Goal: Check status: Check status

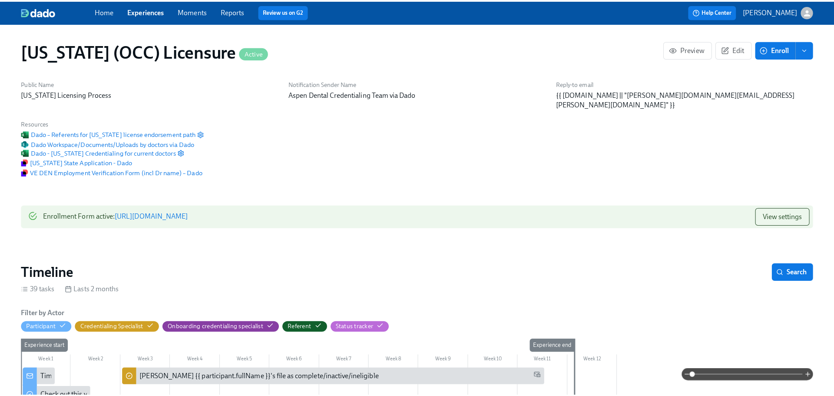
scroll to position [0, 11703]
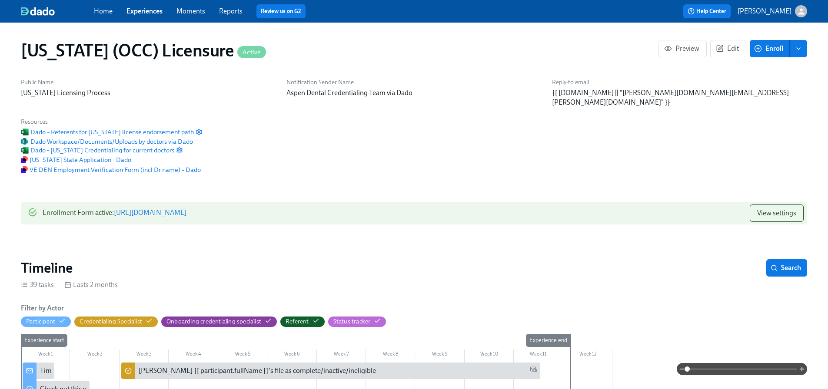
click at [225, 7] on link "Reports" at bounding box center [230, 11] width 23 height 8
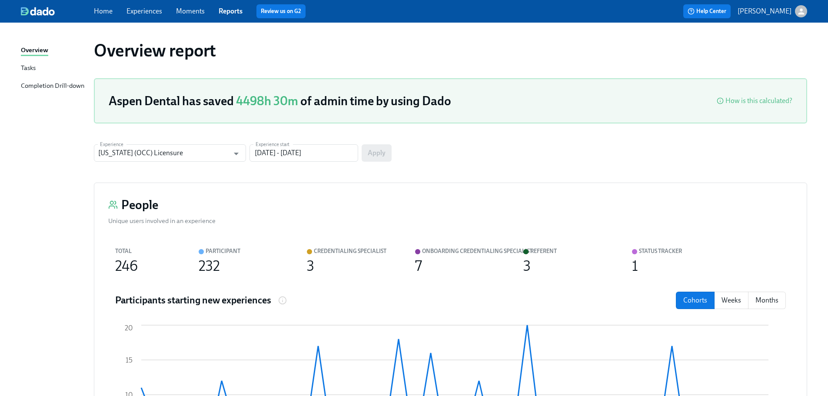
click at [69, 87] on div "Completion Drill-down" at bounding box center [52, 86] width 63 height 11
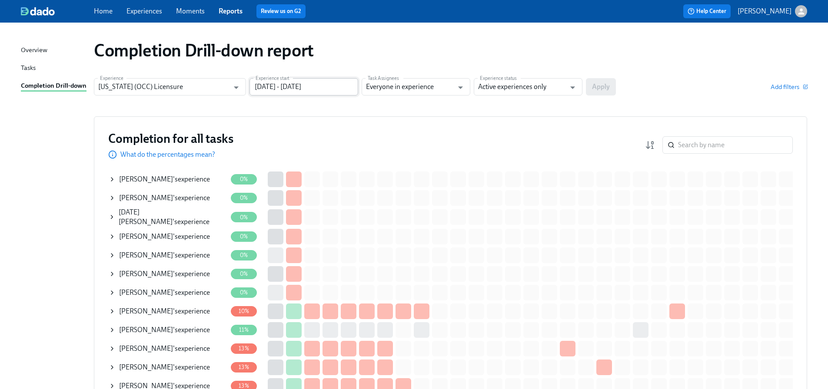
click at [292, 86] on input "[DATE] - [DATE]" at bounding box center [303, 86] width 109 height 17
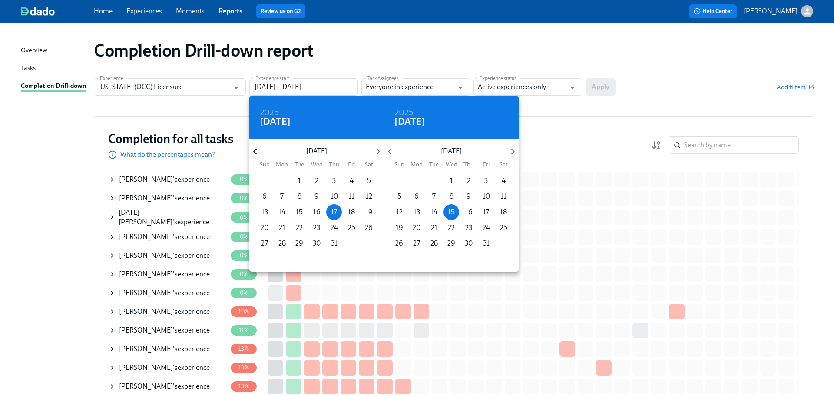
click at [254, 151] on icon "button" at bounding box center [254, 152] width 3 height 6
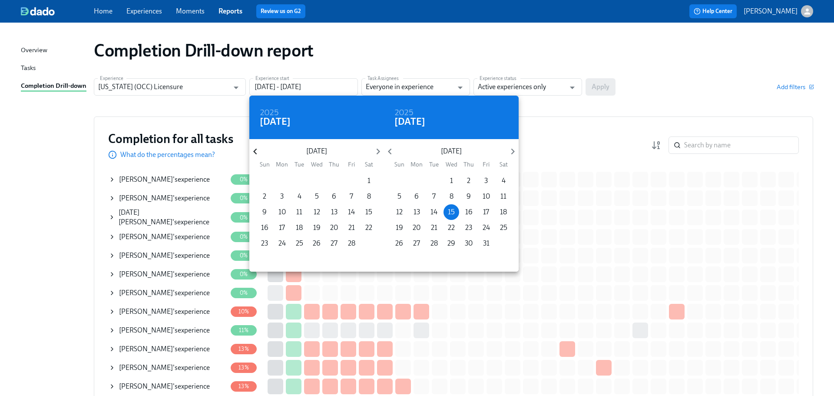
click at [254, 151] on icon "button" at bounding box center [254, 152] width 3 height 6
click at [254, 152] on icon "button" at bounding box center [254, 152] width 3 height 6
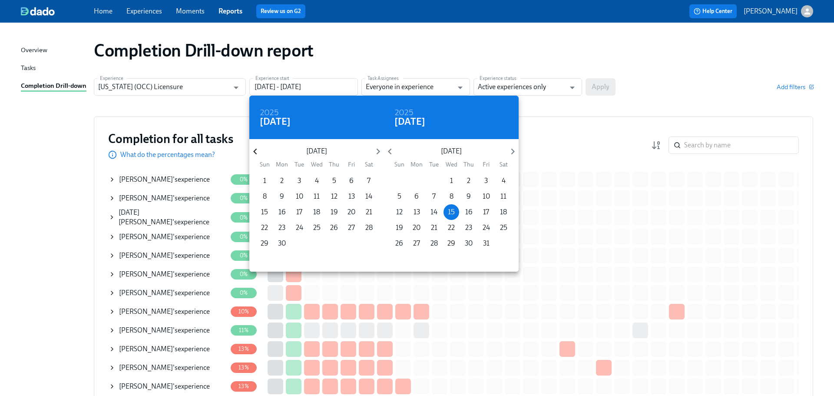
click at [254, 152] on icon "button" at bounding box center [254, 152] width 3 height 6
click at [335, 179] on p "1" at bounding box center [334, 181] width 3 height 10
type input "[DATE] - [DATE]"
click at [546, 88] on div at bounding box center [417, 198] width 834 height 396
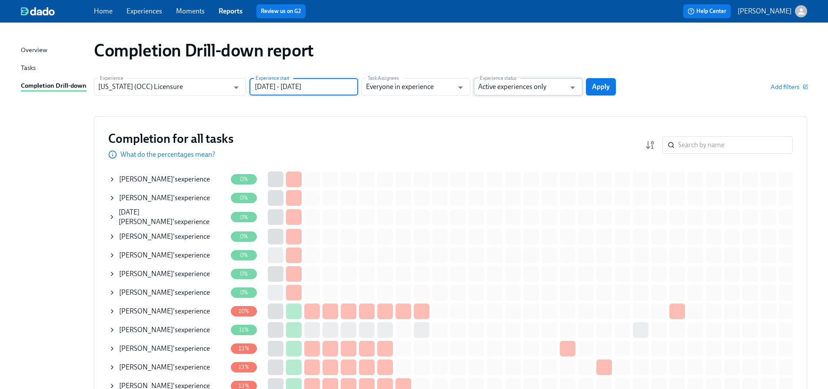
click at [539, 87] on input "Active experiences only" at bounding box center [521, 86] width 87 height 17
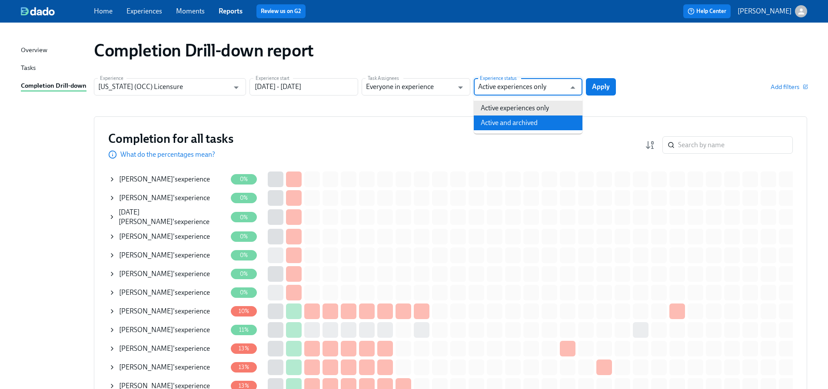
click at [534, 121] on li "Active and archived" at bounding box center [528, 123] width 109 height 15
type input "Active and archived"
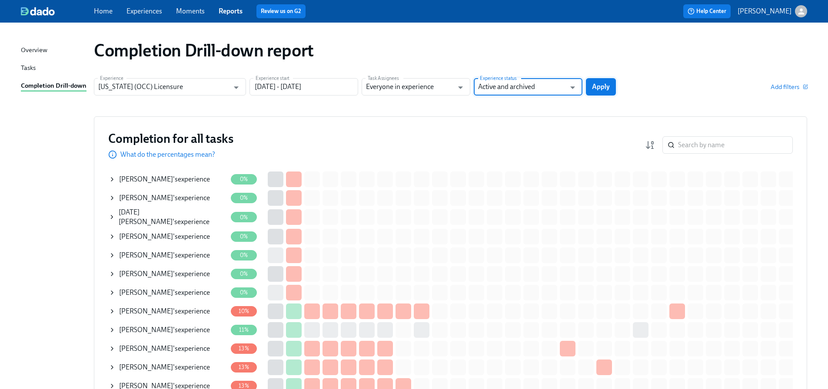
click at [607, 90] on span "Apply" at bounding box center [601, 87] width 18 height 9
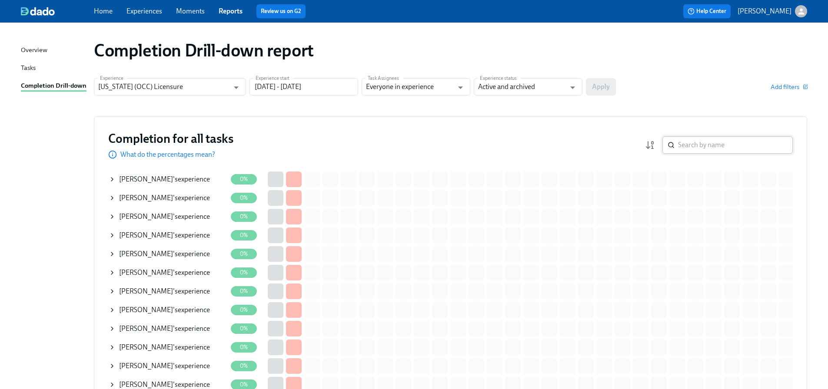
click at [726, 146] on input "search" at bounding box center [735, 144] width 115 height 17
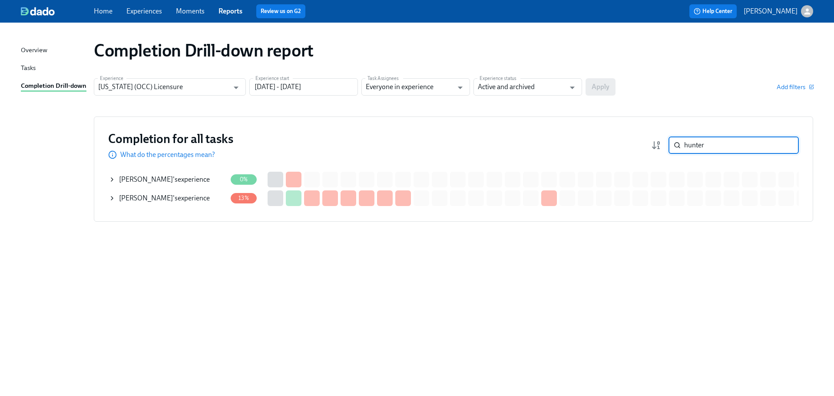
click at [187, 199] on div "[PERSON_NAME] 's experience" at bounding box center [164, 198] width 91 height 10
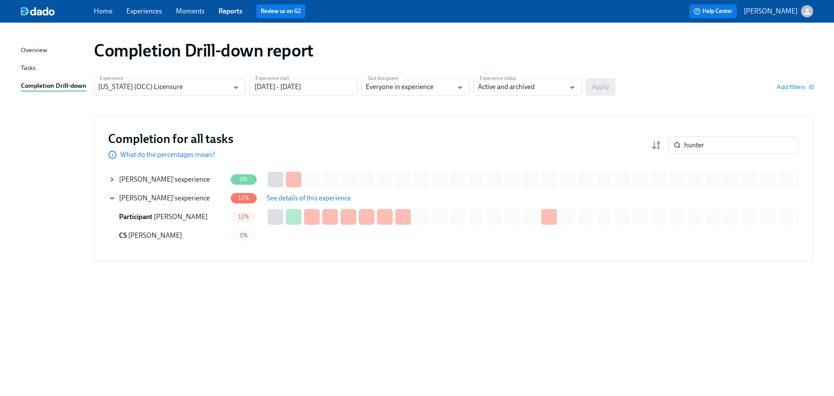
click at [319, 192] on button "See details of this experience" at bounding box center [309, 197] width 96 height 17
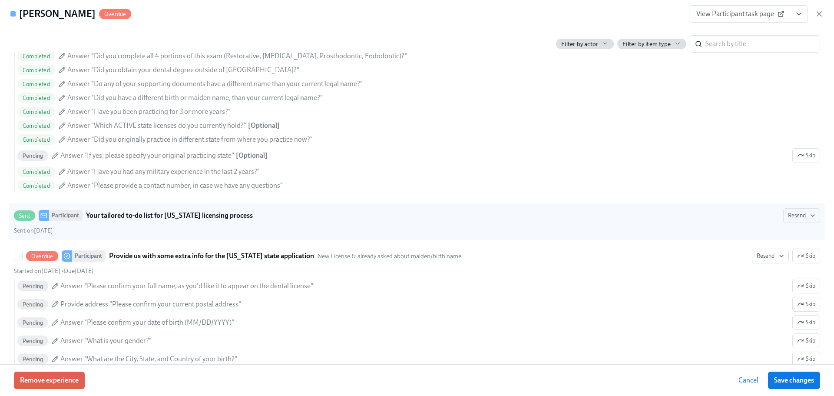
scroll to position [521, 0]
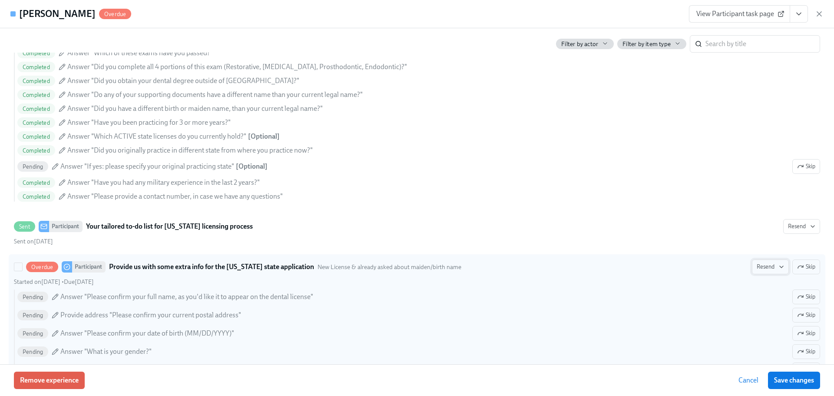
click at [759, 271] on span "Resend" at bounding box center [770, 266] width 27 height 9
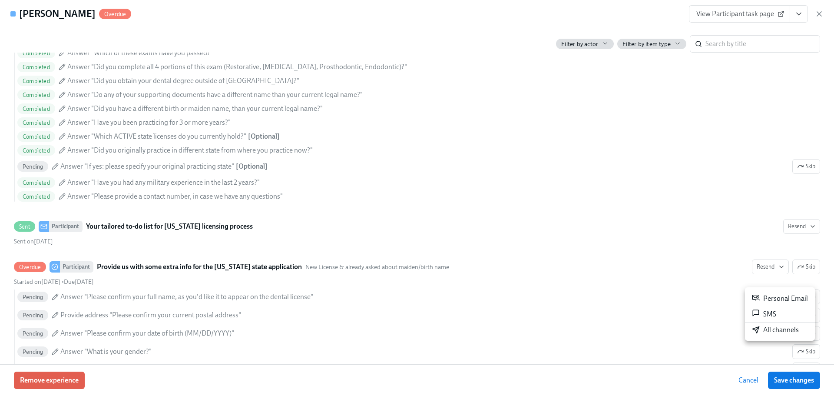
click at [774, 330] on div "All channels" at bounding box center [775, 330] width 47 height 10
click at [822, 13] on icon "button" at bounding box center [819, 14] width 9 height 9
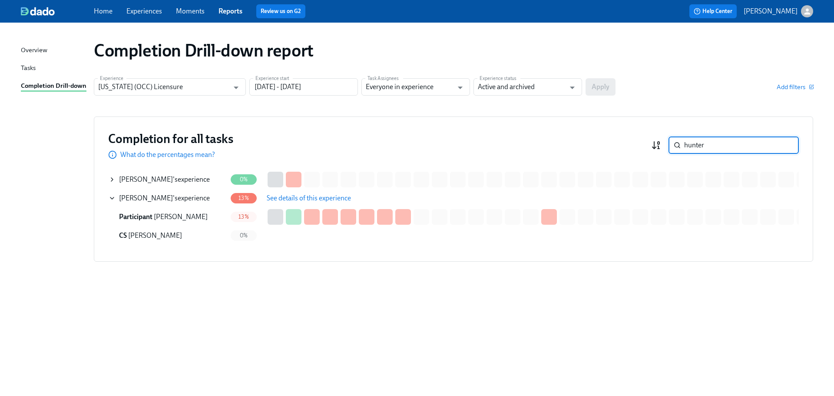
drag, startPoint x: 717, startPoint y: 148, endPoint x: 661, endPoint y: 147, distance: 56.5
click at [661, 147] on div "hunter ​" at bounding box center [725, 144] width 148 height 17
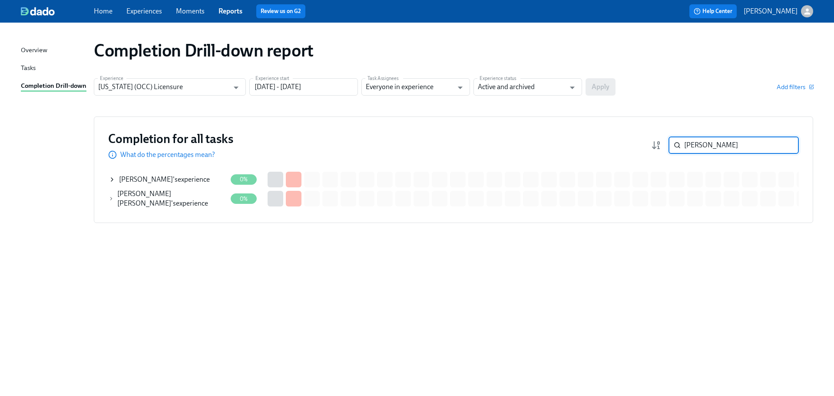
click at [177, 196] on div "[PERSON_NAME] [PERSON_NAME] 's experience" at bounding box center [172, 198] width 110 height 19
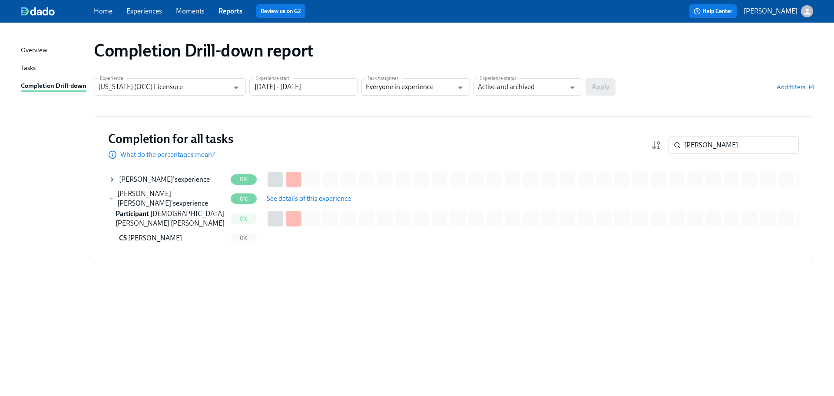
click at [275, 200] on span "See details of this experience" at bounding box center [309, 198] width 84 height 9
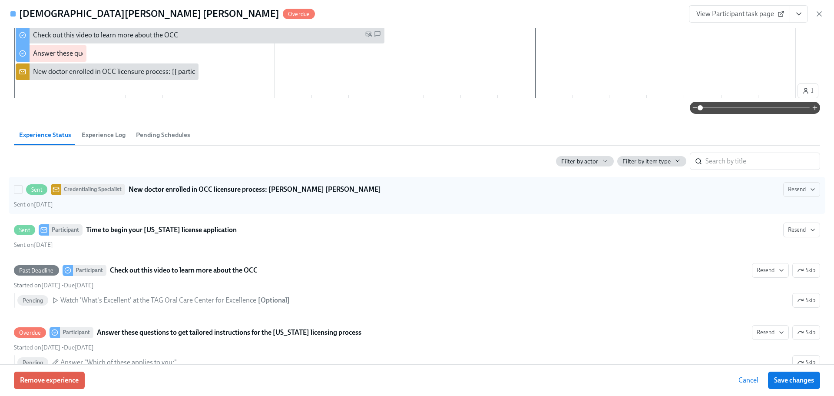
scroll to position [261, 0]
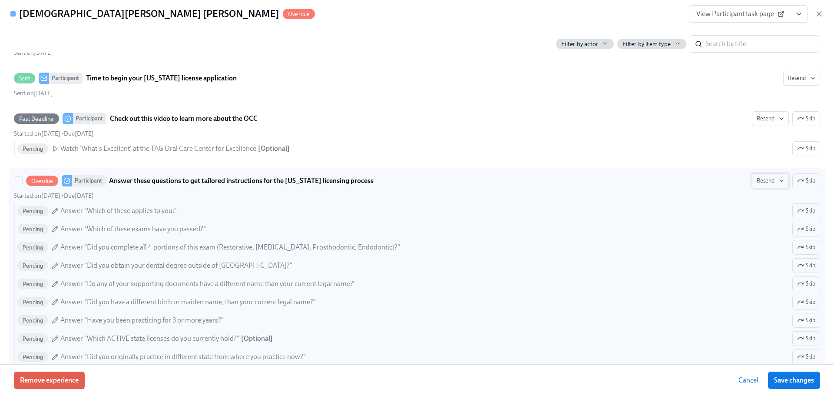
click at [767, 180] on span "Resend" at bounding box center [770, 180] width 27 height 9
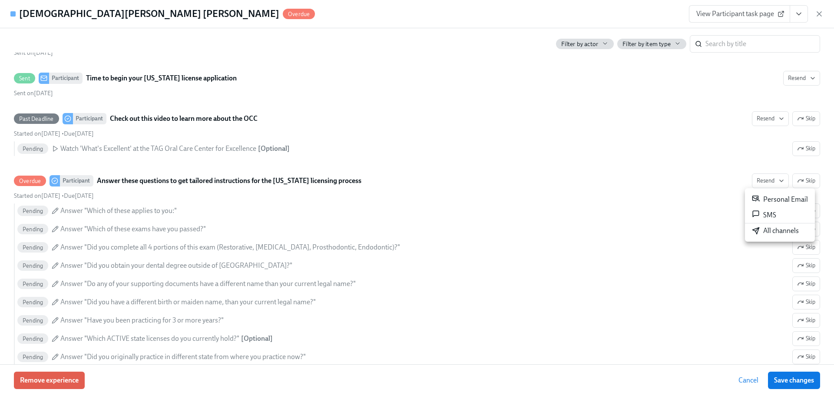
click at [777, 232] on div "All channels" at bounding box center [775, 231] width 47 height 10
click at [819, 15] on icon "button" at bounding box center [819, 14] width 4 height 4
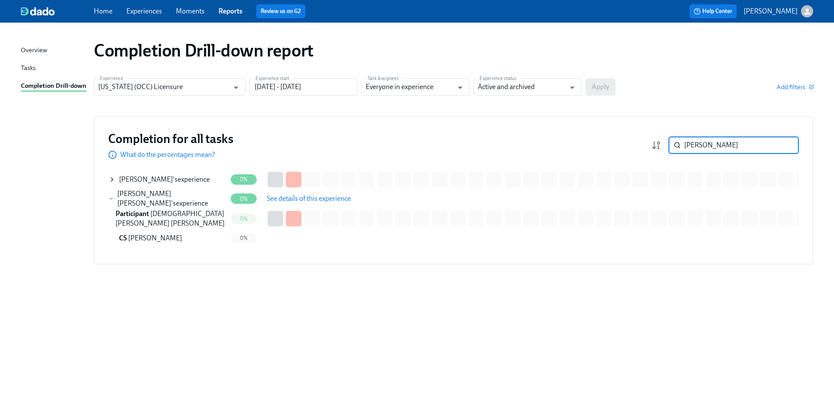
drag, startPoint x: 729, startPoint y: 149, endPoint x: 666, endPoint y: 145, distance: 63.2
click at [667, 145] on div "[PERSON_NAME] ​" at bounding box center [725, 144] width 148 height 17
paste input "[PERSON_NAME]"
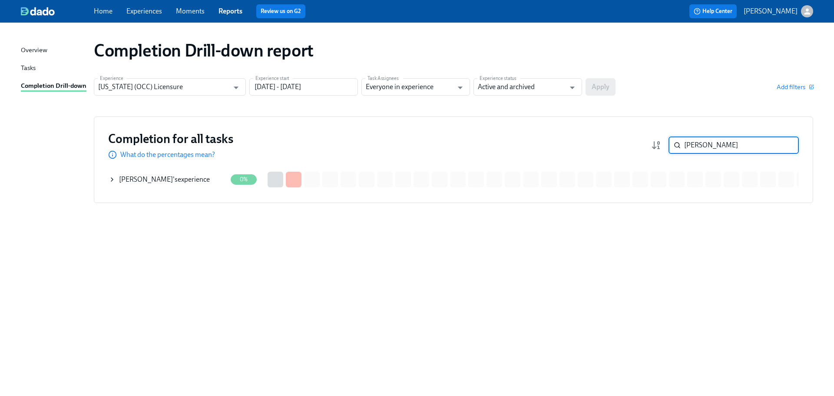
type input "[PERSON_NAME]"
click at [194, 183] on div "[PERSON_NAME] 's experience" at bounding box center [164, 180] width 91 height 10
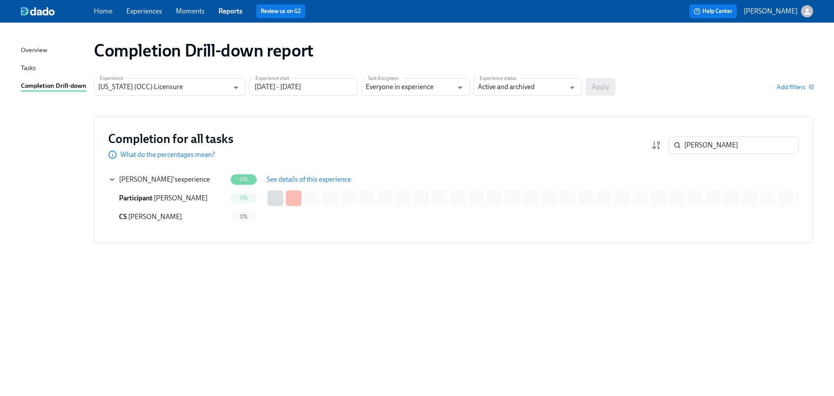
click at [304, 182] on span "See details of this experience" at bounding box center [309, 179] width 84 height 9
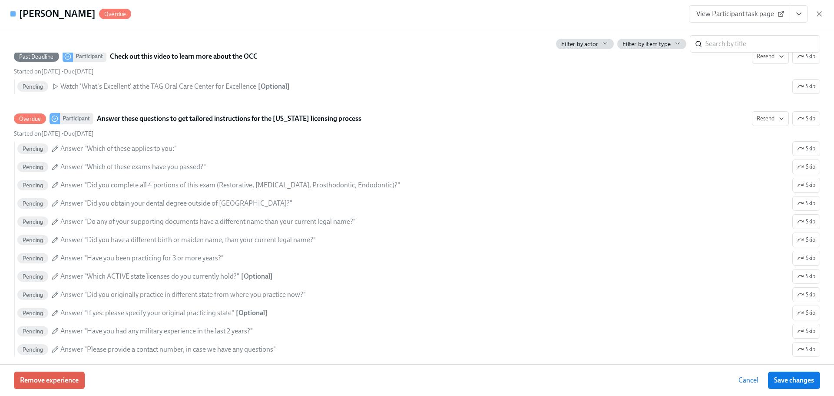
scroll to position [348, 0]
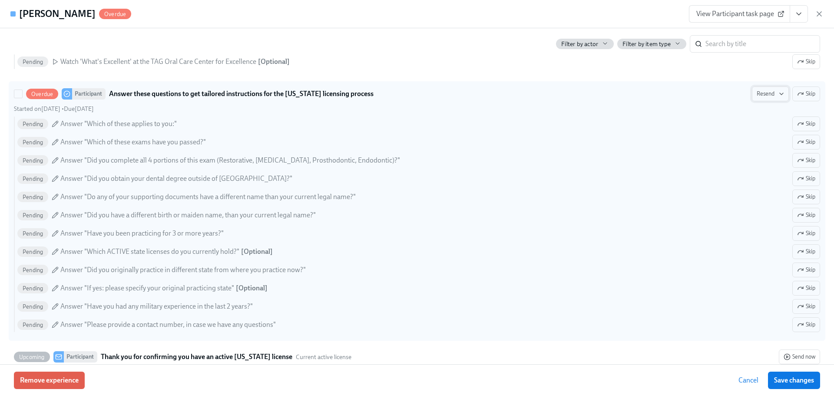
click at [778, 92] on icon "button" at bounding box center [781, 93] width 7 height 7
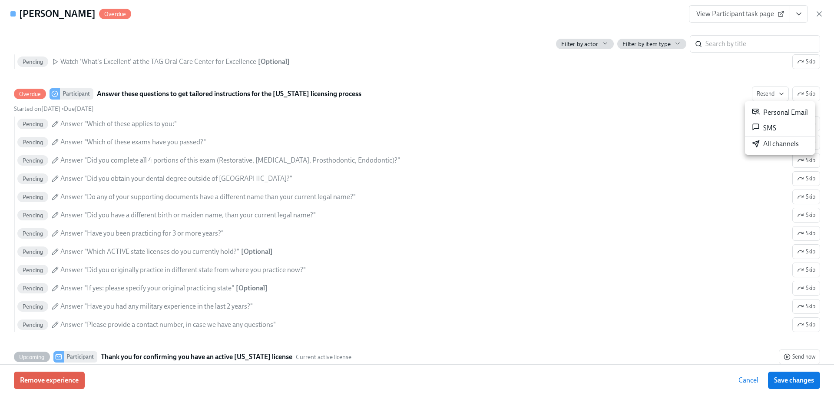
click at [794, 149] on li "All channels" at bounding box center [780, 143] width 70 height 15
click at [824, 14] on div "[PERSON_NAME] Overdue View Participant task page" at bounding box center [417, 14] width 834 height 28
click at [818, 14] on icon "button" at bounding box center [819, 14] width 9 height 9
